Goal: Information Seeking & Learning: Find specific fact

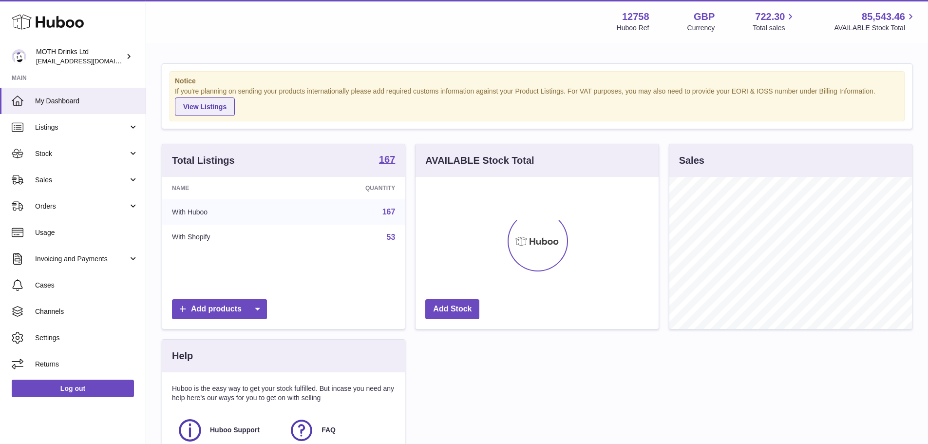
scroll to position [152, 243]
click at [85, 126] on span "Listings" at bounding box center [81, 127] width 93 height 9
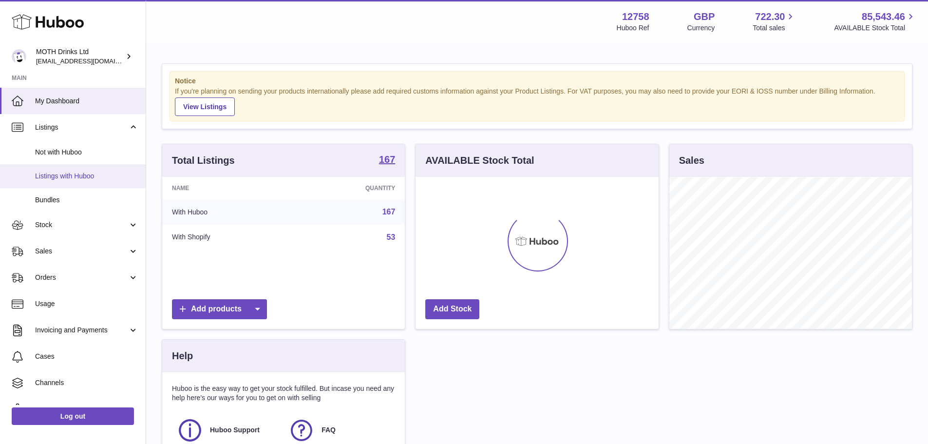
click at [106, 181] on link "Listings with Huboo" at bounding box center [73, 176] width 146 height 24
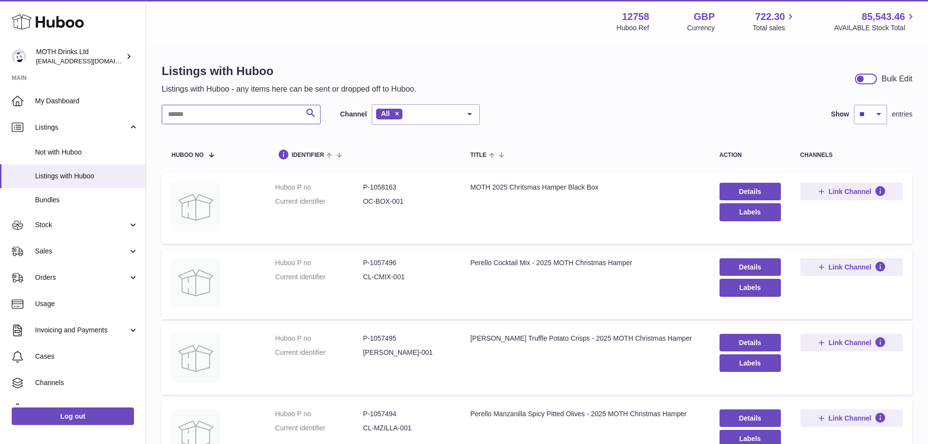
click at [284, 116] on input "text" at bounding box center [241, 114] width 159 height 19
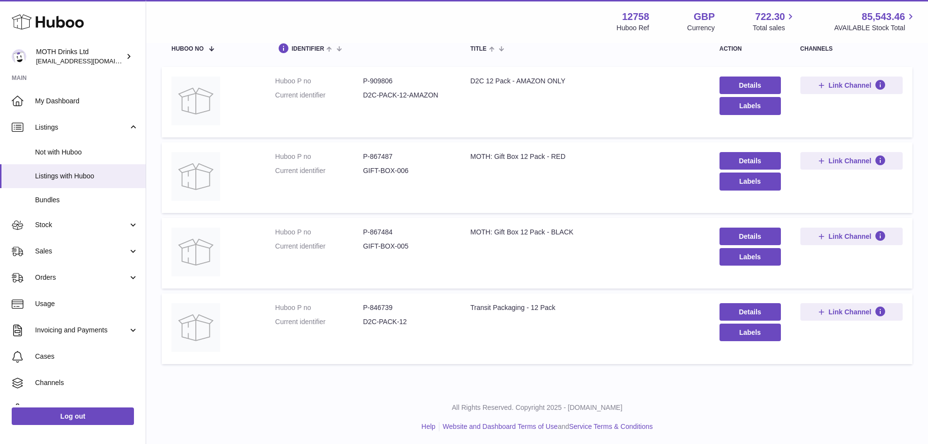
scroll to position [108, 0]
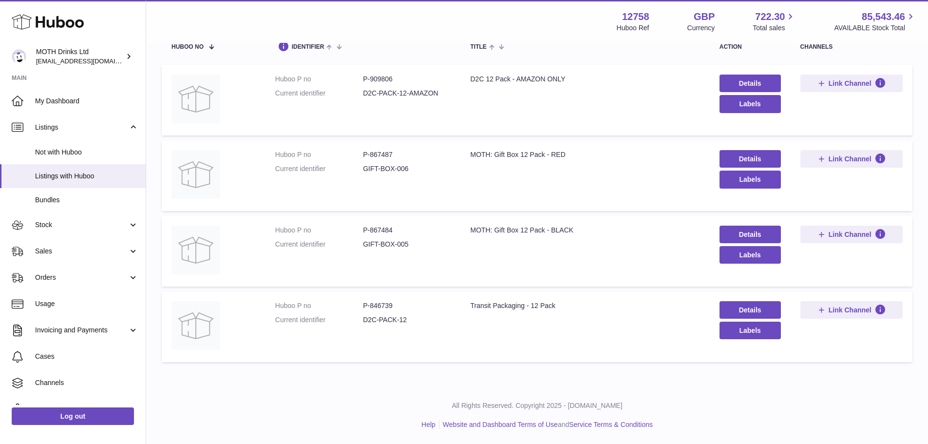
click at [389, 231] on dd "P-867484" at bounding box center [407, 229] width 88 height 9
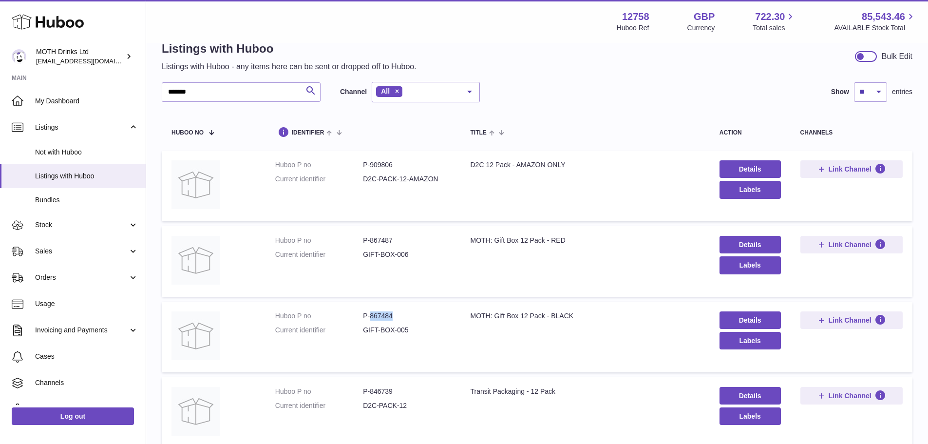
scroll to position [0, 0]
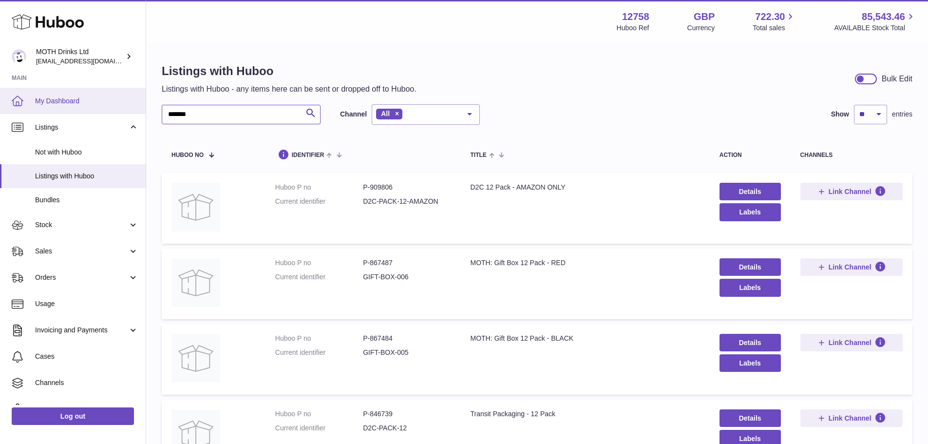
drag, startPoint x: 207, startPoint y: 111, endPoint x: 125, endPoint y: 105, distance: 82.0
click at [133, 105] on div "Huboo MOTH Drinks Ltd internalAdmin-12758@internal.huboo.com Main My Dashboard …" at bounding box center [464, 276] width 928 height 552
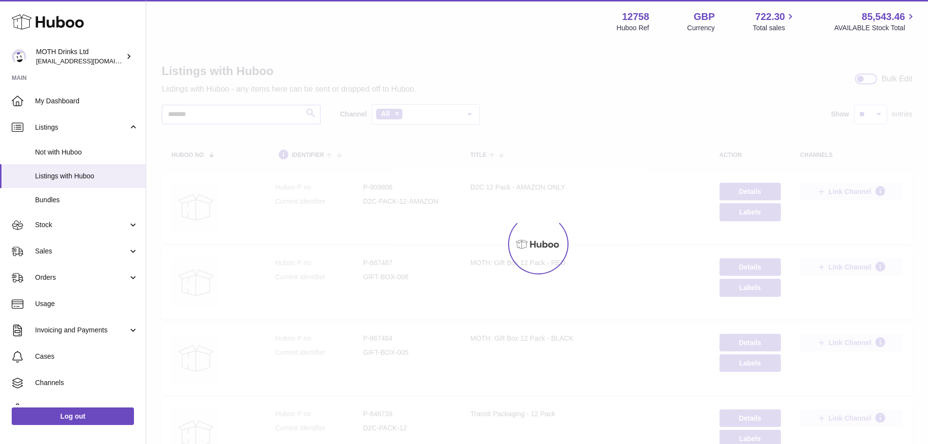
type input "*******"
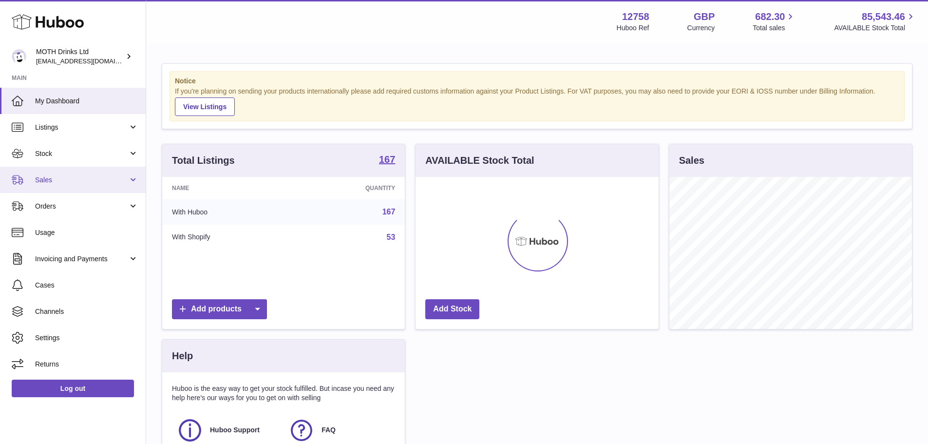
scroll to position [152, 243]
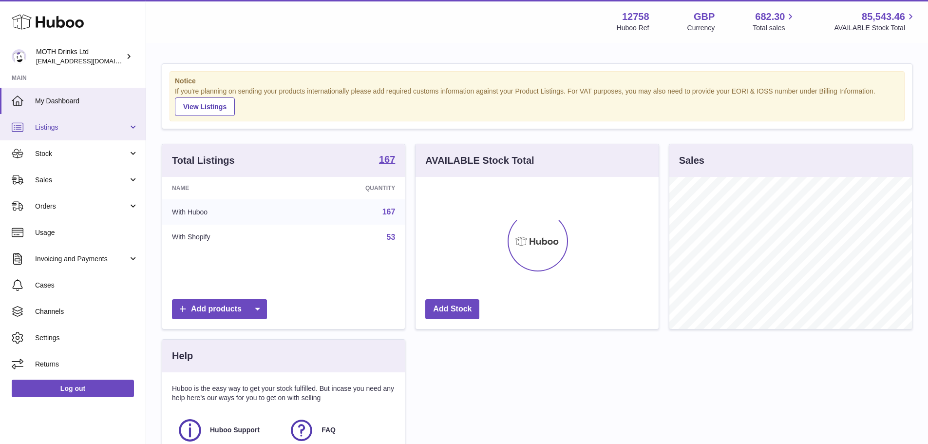
click at [70, 131] on span "Listings" at bounding box center [81, 127] width 93 height 9
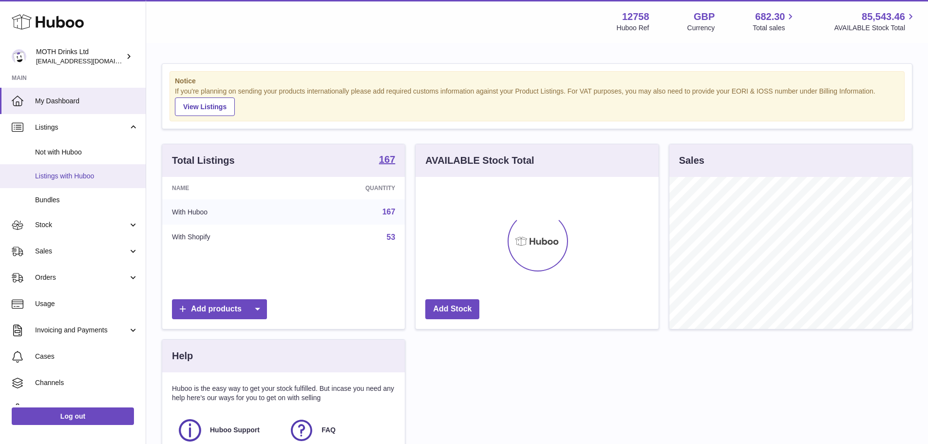
click at [71, 169] on link "Listings with Huboo" at bounding box center [73, 176] width 146 height 24
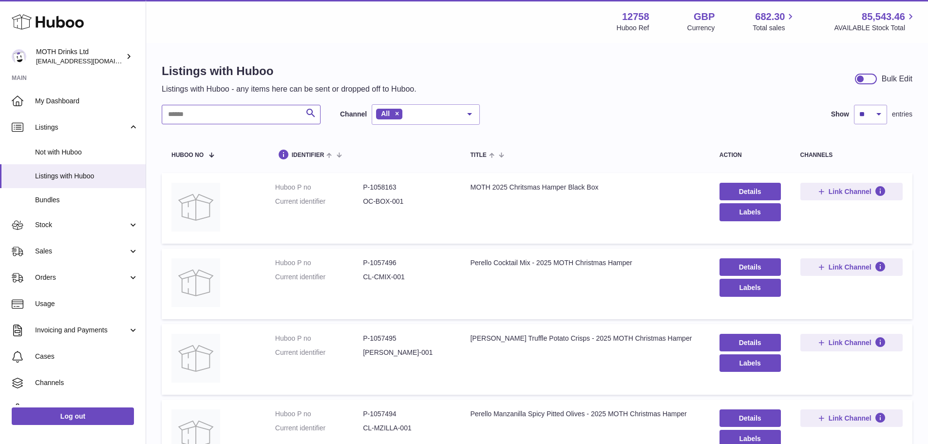
click at [238, 116] on input "text" at bounding box center [241, 114] width 159 height 19
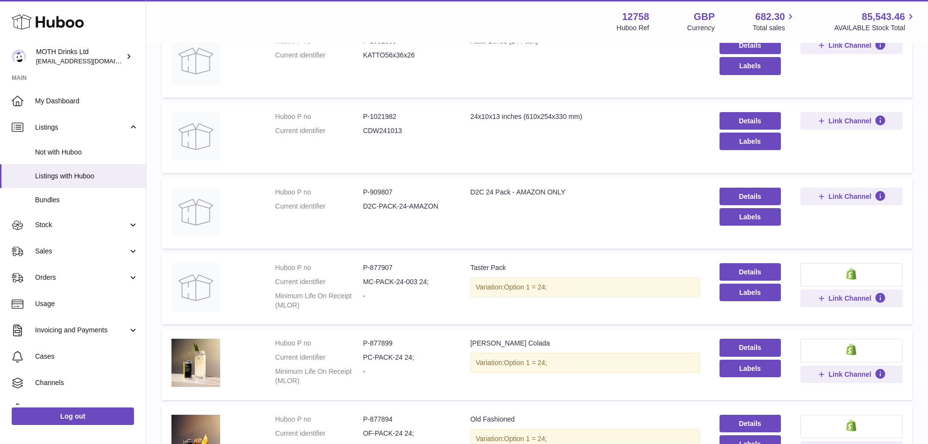
scroll to position [244, 0]
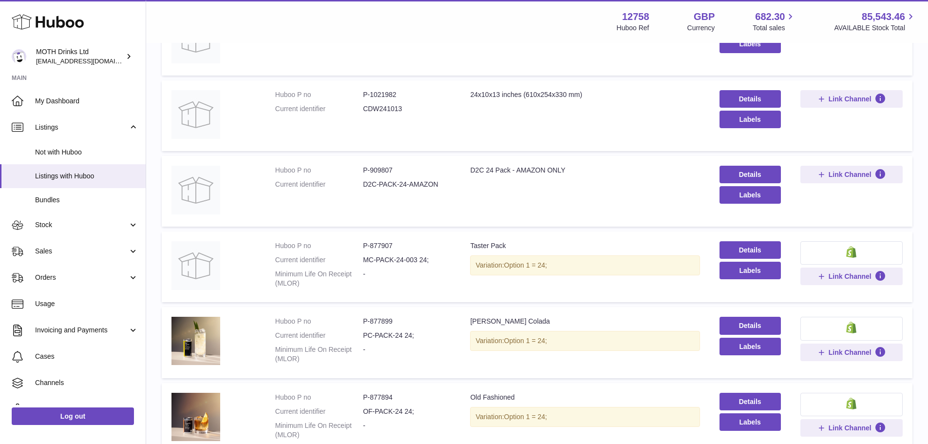
click at [486, 176] on td "Title D2C 24 Pack - AMAZON ONLY" at bounding box center [584, 191] width 249 height 71
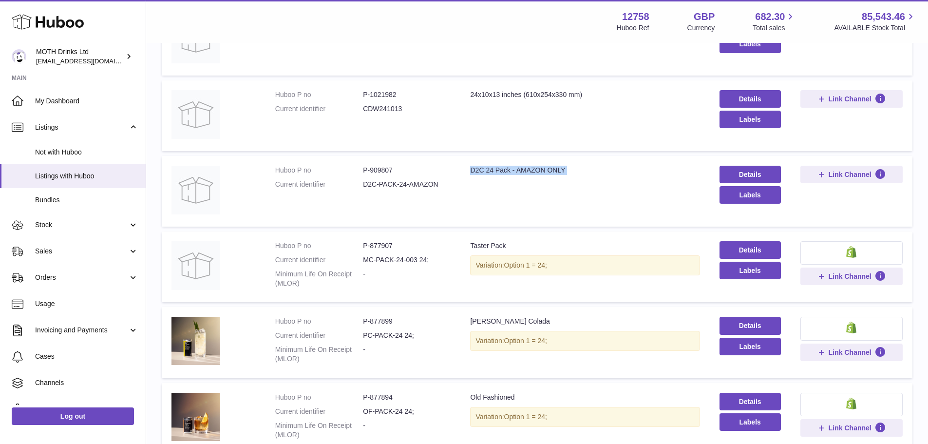
click at [486, 176] on td "Title D2C 24 Pack - AMAZON ONLY" at bounding box center [584, 191] width 249 height 71
click at [495, 177] on td "Title D2C 24 Pack - AMAZON ONLY" at bounding box center [584, 191] width 249 height 71
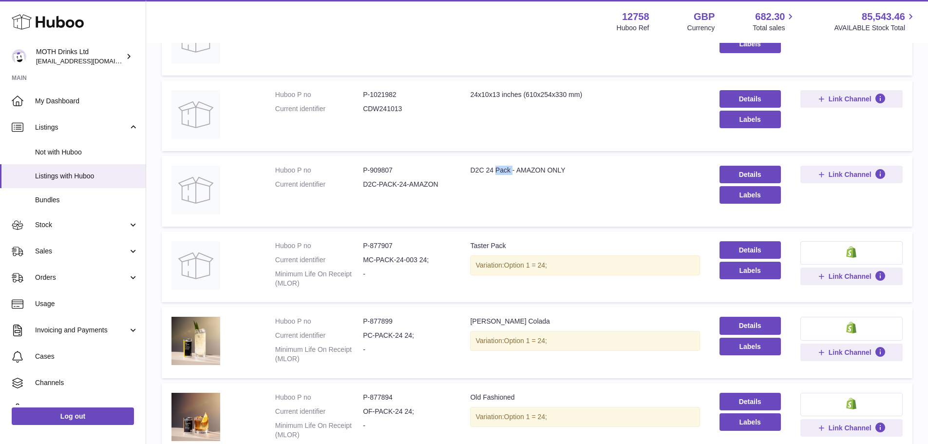
click at [495, 177] on td "Title D2C 24 Pack - AMAZON ONLY" at bounding box center [584, 191] width 249 height 71
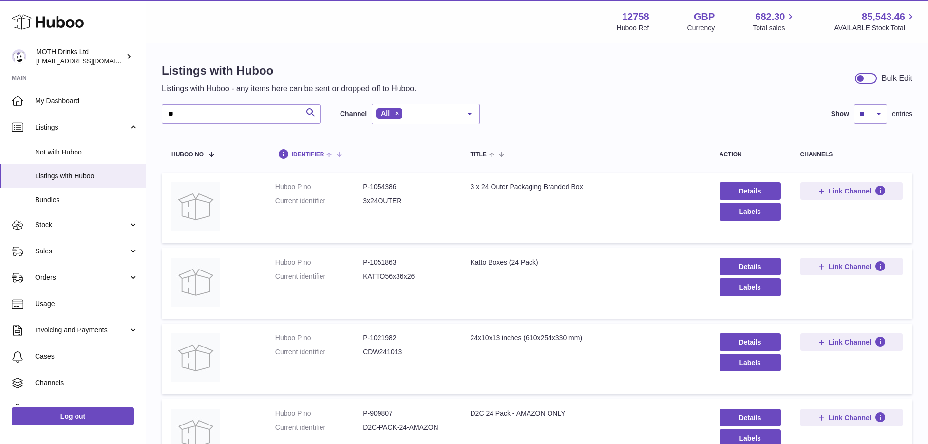
scroll to position [0, 0]
click at [256, 114] on input "**" at bounding box center [241, 114] width 159 height 19
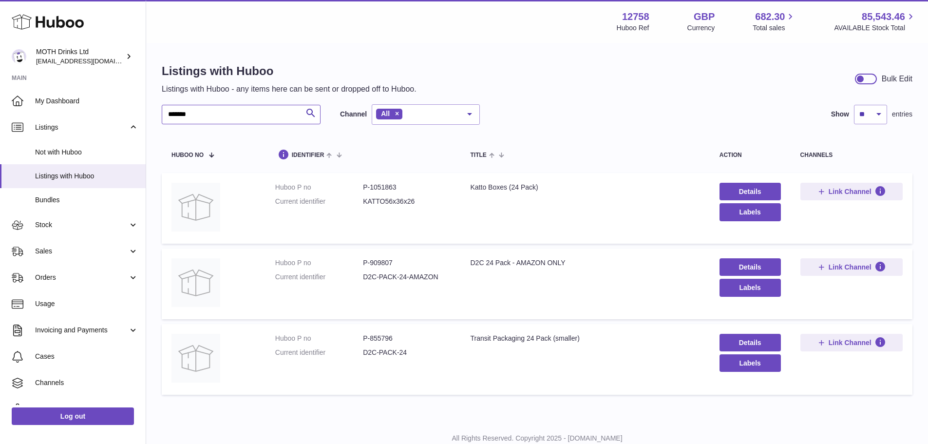
type input "*******"
click at [384, 184] on dd "P-1051863" at bounding box center [407, 187] width 88 height 9
copy dd "1051863"
